Goal: Task Accomplishment & Management: Manage account settings

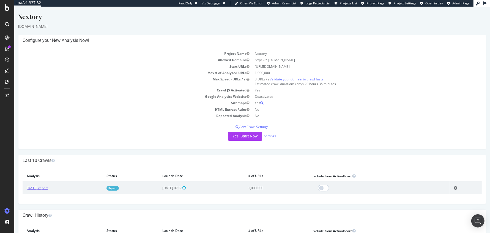
click at [39, 187] on link "[DATE] report" at bounding box center [37, 187] width 21 height 5
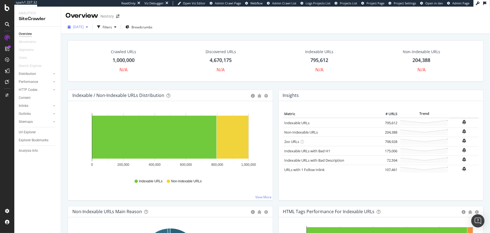
click at [84, 28] on span "[DATE]" at bounding box center [78, 26] width 11 height 5
click at [88, 65] on div "Crawled URLs 1,000,000 N/A" at bounding box center [123, 60] width 95 height 29
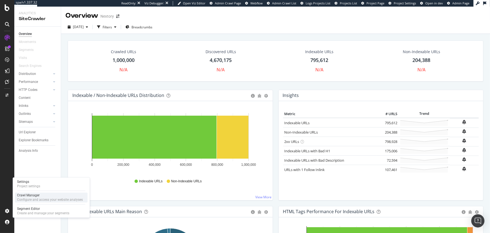
click at [28, 198] on div "Configure and access your website analyses" at bounding box center [50, 199] width 66 height 4
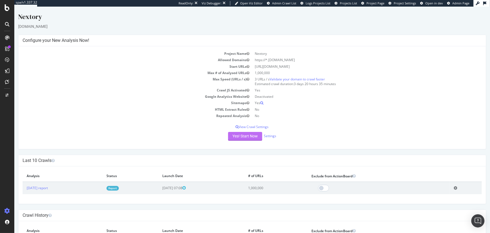
scroll to position [31, 0]
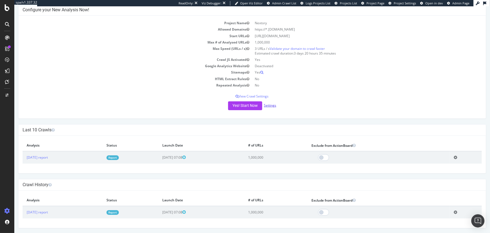
click at [269, 104] on link "Settings" at bounding box center [270, 105] width 12 height 5
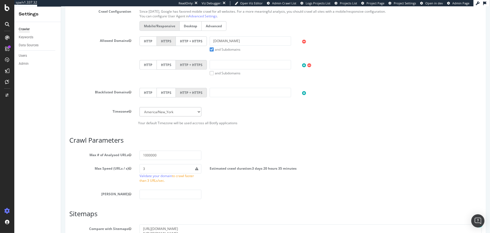
scroll to position [194, 0]
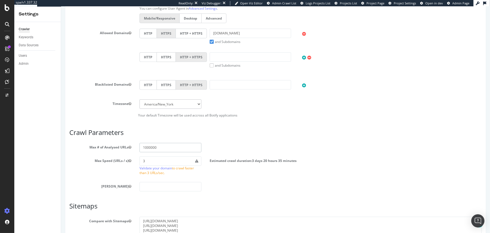
click at [144, 145] on input "1000000" at bounding box center [170, 147] width 62 height 9
click at [158, 147] on input "1800000" at bounding box center [170, 147] width 62 height 9
click at [146, 147] on input "1400000" at bounding box center [170, 147] width 62 height 9
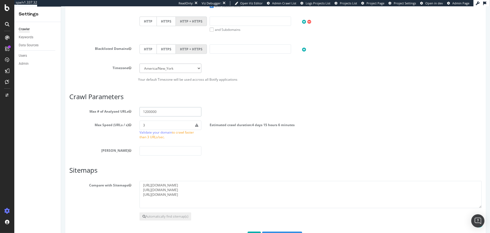
scroll to position [248, 0]
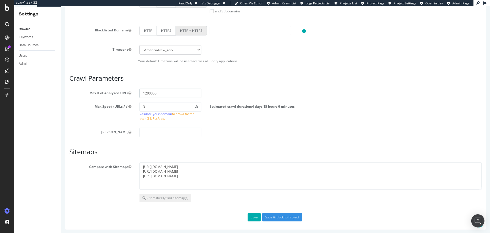
type input "1200000"
click at [149, 103] on input "3" at bounding box center [170, 106] width 62 height 9
type input "4"
type input "5"
click at [245, 129] on div "[PERSON_NAME]" at bounding box center [275, 132] width 421 height 9
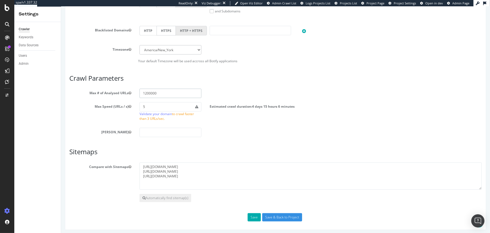
click at [157, 93] on input "1200000" at bounding box center [170, 93] width 62 height 9
click at [146, 92] on input "1200000" at bounding box center [170, 93] width 62 height 9
drag, startPoint x: 160, startPoint y: 93, endPoint x: 108, endPoint y: 92, distance: 52.0
click at [108, 93] on div "Max # of Analysed URLs 1600000" at bounding box center [275, 93] width 421 height 9
type input "1600000"
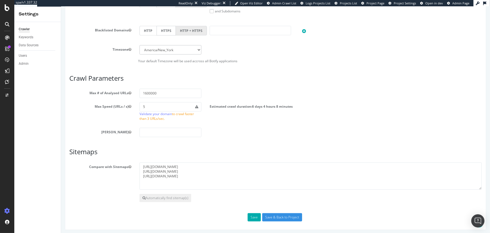
click at [296, 117] on div "Max Speed (URLs / s) 5 Validate your domain to crawl faster than 3 URLs/sec. Es…" at bounding box center [275, 112] width 421 height 21
click at [157, 107] on input "5" at bounding box center [170, 106] width 62 height 9
type input "3"
click at [326, 119] on div "Max Speed (URLs / s) 3 Validate your domain to crawl faster than 3 URLs/sec. Es…" at bounding box center [275, 112] width 421 height 21
click at [147, 106] on input "3" at bounding box center [170, 106] width 62 height 9
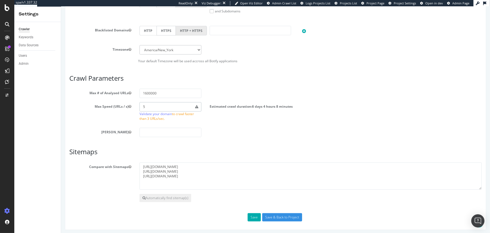
type input "5"
click at [215, 138] on div "Scope Project Name Nextory Start URLs [URL][DOMAIN_NAME] Or upload a file: Clea…" at bounding box center [275, 22] width 412 height 398
